Goal: Task Accomplishment & Management: Use online tool/utility

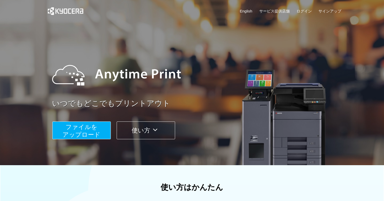
click at [94, 130] on span "ファイルを ​​アップロード" at bounding box center [82, 131] width 38 height 14
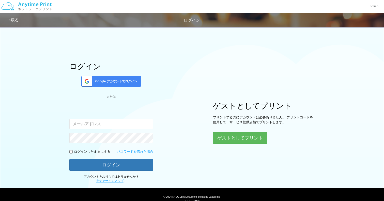
scroll to position [19, 0]
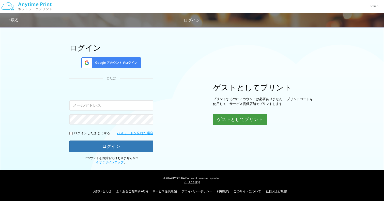
click at [232, 118] on button "ゲストとしてプリント" at bounding box center [240, 119] width 54 height 11
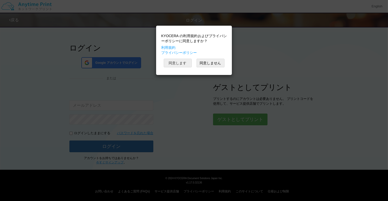
click at [182, 64] on button "同意します" at bounding box center [178, 63] width 28 height 9
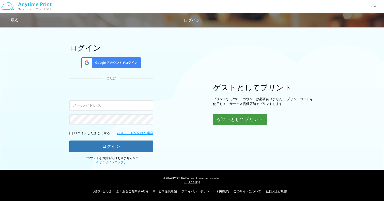
click at [241, 119] on button "ゲストとしてプリント" at bounding box center [240, 119] width 54 height 11
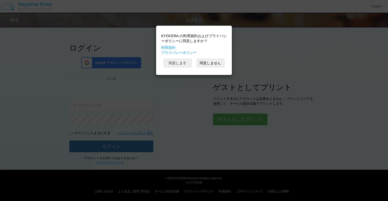
click at [182, 61] on button "同意します" at bounding box center [178, 63] width 28 height 9
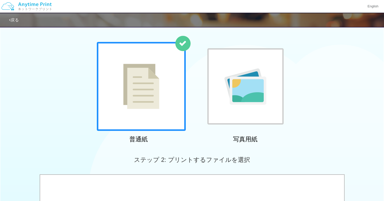
click at [146, 86] on img at bounding box center [141, 86] width 36 height 45
click at [153, 72] on img at bounding box center [141, 86] width 36 height 45
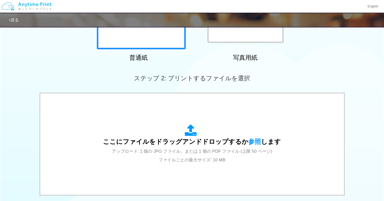
scroll to position [102, 0]
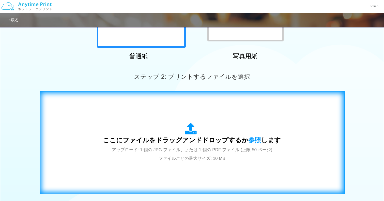
click at [188, 144] on span "ここにファイルをドラッグアンドドロップするか 参照 します" at bounding box center [192, 140] width 178 height 7
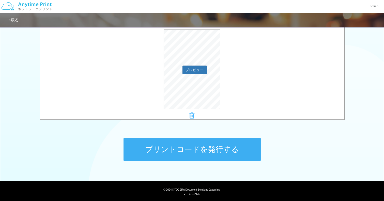
scroll to position [175, 0]
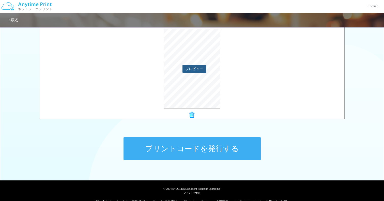
click at [198, 71] on button "プレビュー" at bounding box center [195, 69] width 24 height 8
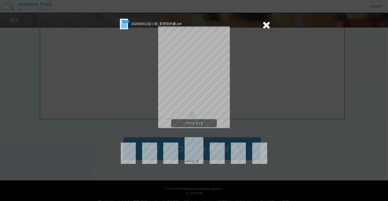
click at [130, 121] on div "ページ 1 / 1" at bounding box center [194, 82] width 153 height 102
click at [269, 26] on icon at bounding box center [266, 25] width 8 height 10
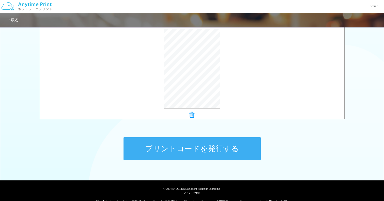
click at [206, 146] on button "プリントコードを発行する" at bounding box center [192, 148] width 137 height 23
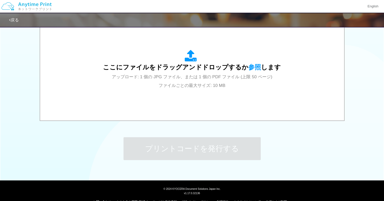
scroll to position [0, 0]
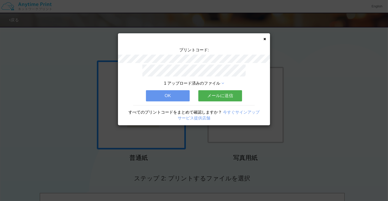
click at [185, 94] on button "OK" at bounding box center [168, 95] width 44 height 11
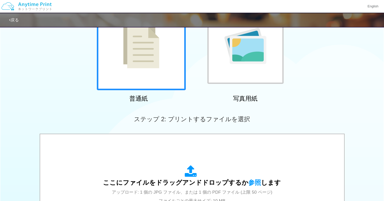
scroll to position [52, 0]
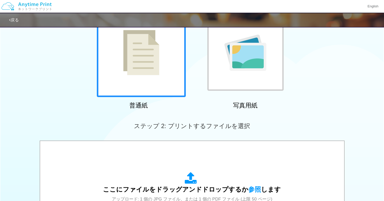
click at [148, 61] on img at bounding box center [141, 52] width 36 height 45
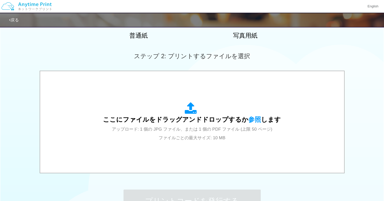
scroll to position [168, 0]
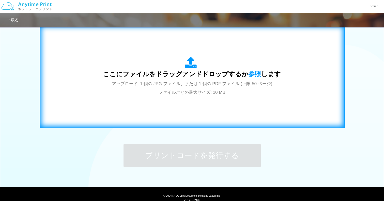
click at [254, 75] on span "参照" at bounding box center [255, 73] width 13 height 7
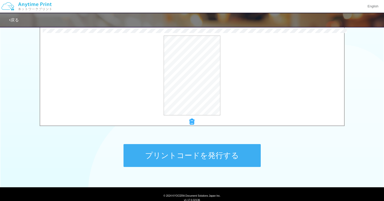
click at [189, 154] on button "プリントコードを発行する" at bounding box center [192, 155] width 137 height 23
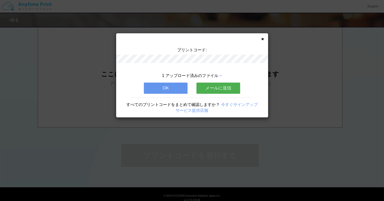
scroll to position [0, 0]
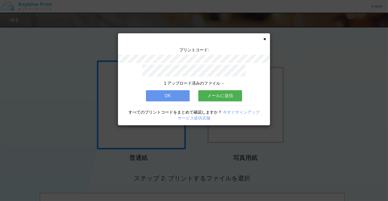
click at [265, 37] on div "プリントコード: 1 アップロード済みのファイル OK メールに送信 すべてのプリントコードをまとめて確認しますか？ 今すぐサインアップ サービス提供店舗" at bounding box center [194, 79] width 152 height 92
click at [179, 90] on button "OK" at bounding box center [168, 95] width 44 height 11
